Goal: Information Seeking & Learning: Learn about a topic

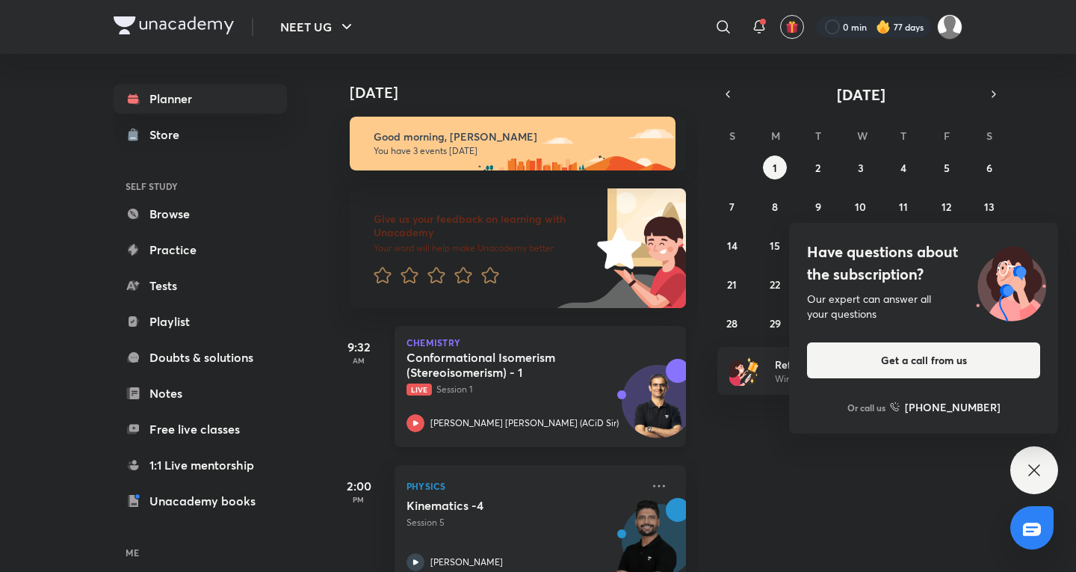
click at [474, 406] on div "Conformational Isomerism (Stereoisomerism) - 1 Live Session 1 [PERSON_NAME] [PE…" at bounding box center [523, 391] width 235 height 82
